Goal: Ask a question: Seek information or help from site administrators or community

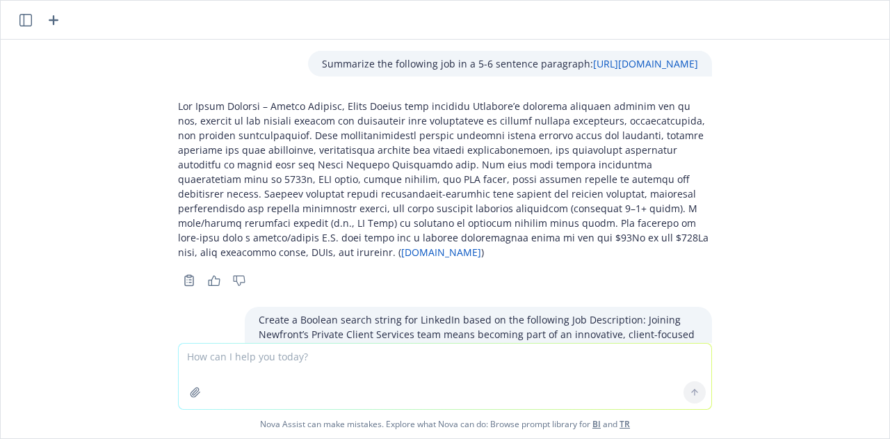
scroll to position [1580, 0]
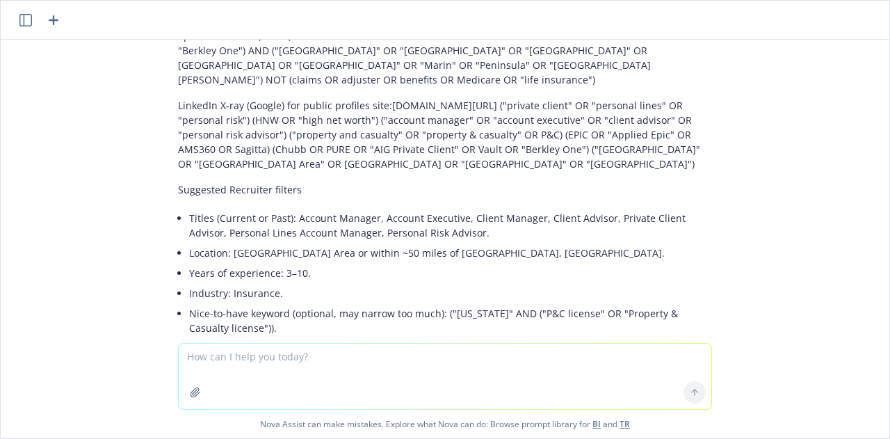
click at [280, 369] on textarea at bounding box center [445, 376] width 533 height 65
paste textarea "LOREMIP: Dolo sitametc ad elitseddoei tem incididuntu, laboreetdolor, mag aliqu…"
type textarea "loremipsu dolo sit am 8-8 consectet: ADIPISC: Elit seddoeiu te incididuntu lab …"
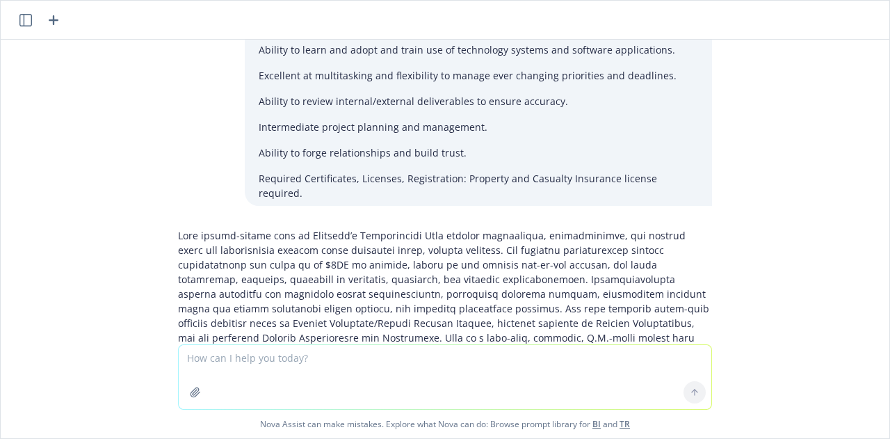
scroll to position [2977, 0]
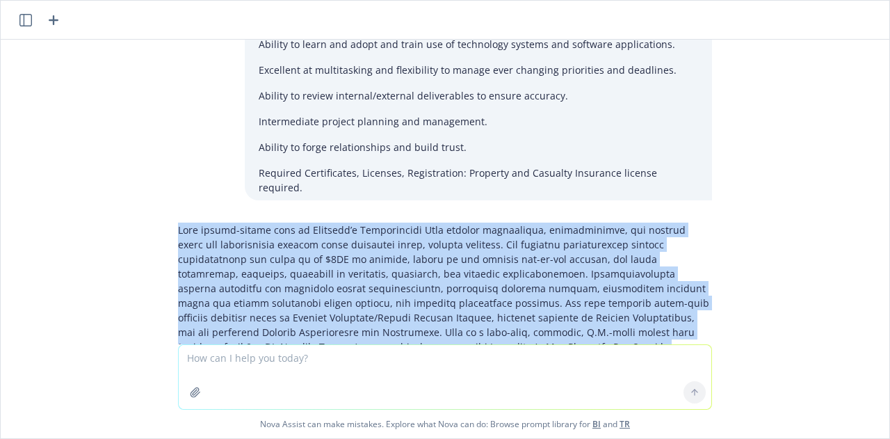
drag, startPoint x: 639, startPoint y: 278, endPoint x: 163, endPoint y: 131, distance: 498.4
click at [167, 217] on div "Copy to clipboard Thumbs up Thumbs down" at bounding box center [445, 322] width 556 height 211
copy p "Lore ipsumd-sitame cons ad Elitsedd’e Temporincidi Utla etdolor magnaaliqua, en…"
